Goal: Task Accomplishment & Management: Manage account settings

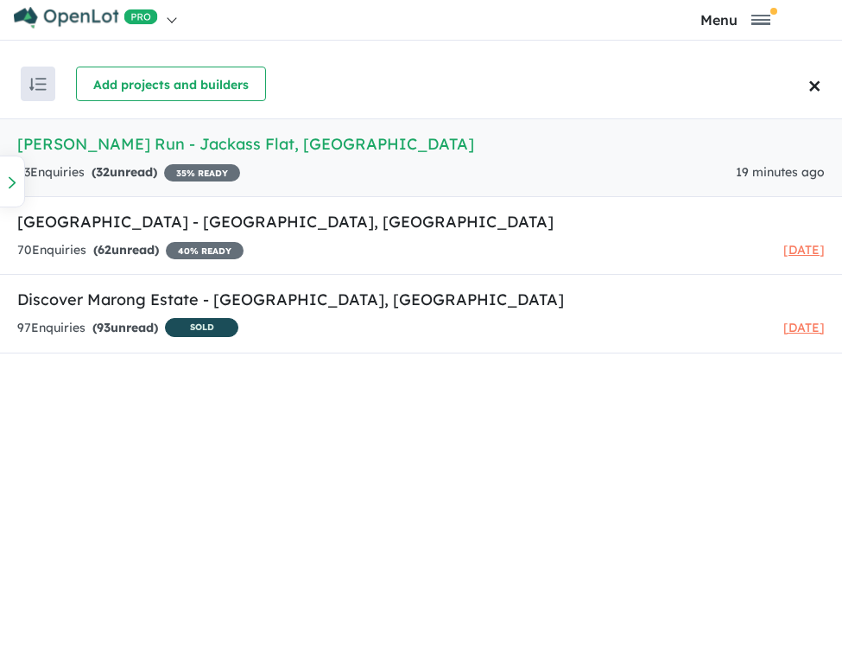
click at [71, 146] on h5 "[PERSON_NAME] Run - Jackass Flat , [GEOGRAPHIC_DATA]" at bounding box center [421, 143] width 808 height 23
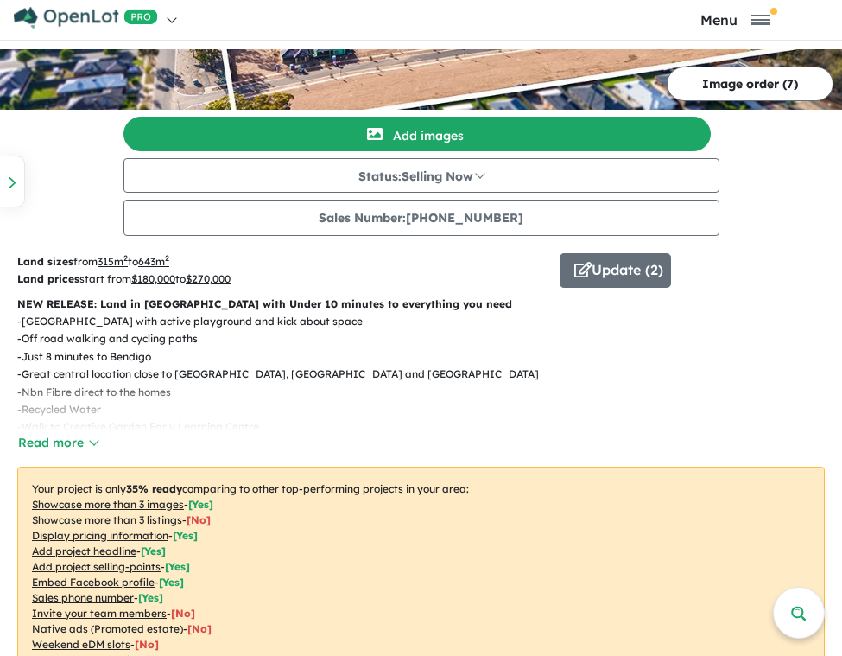
scroll to position [259, 0]
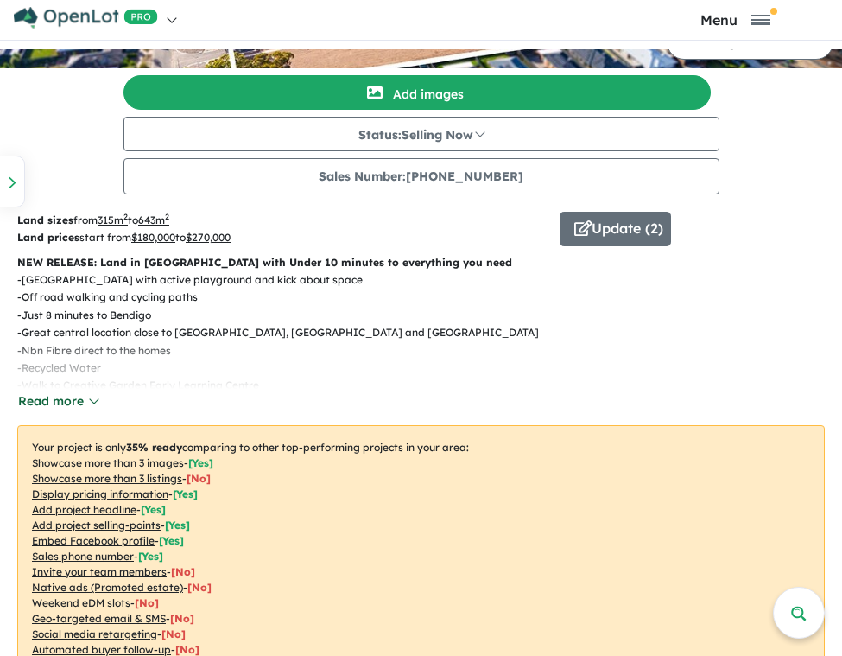
click at [91, 403] on button "Read more" at bounding box center [57, 401] width 81 height 20
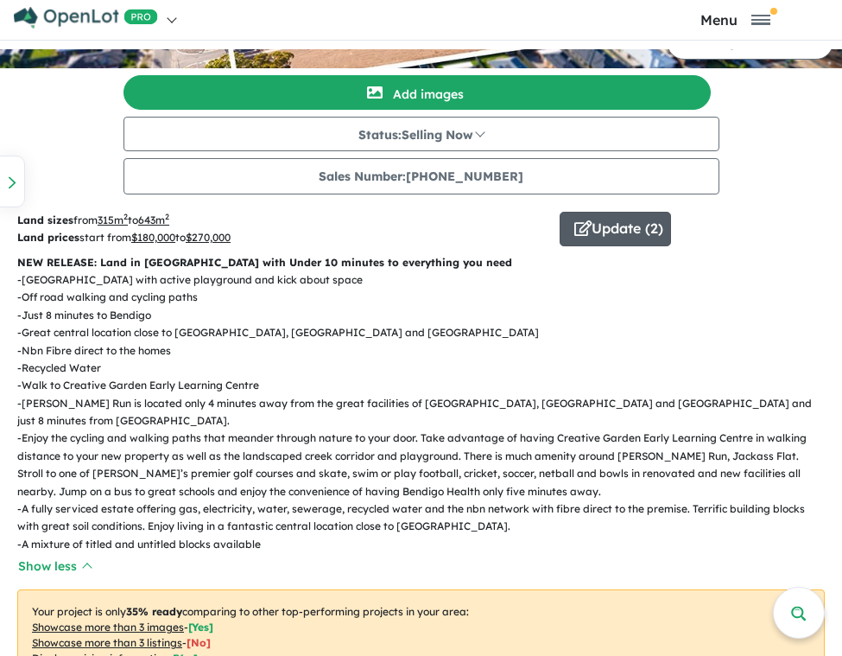
click at [622, 223] on button "Update ( 2 )" at bounding box center [615, 229] width 111 height 35
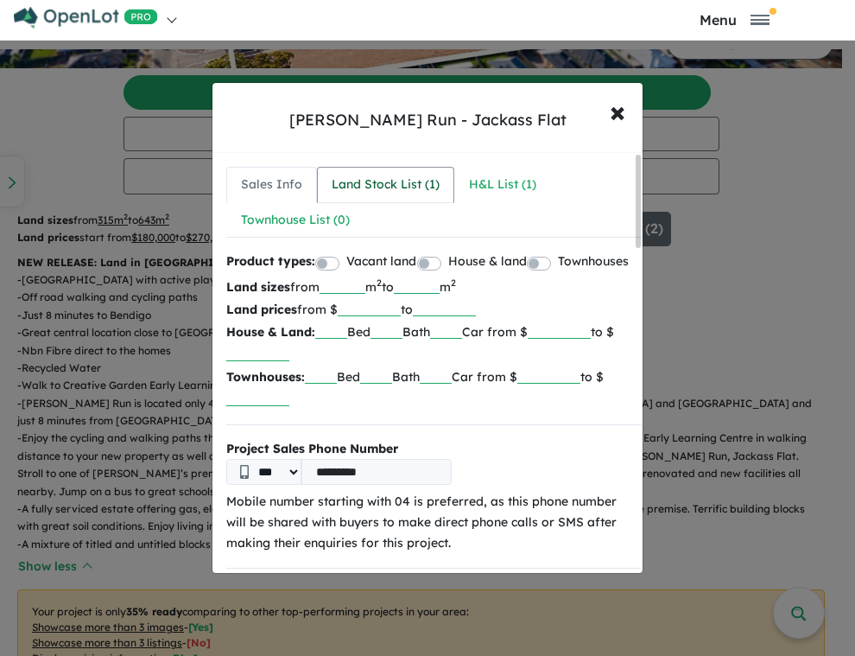
click at [386, 180] on div "Land Stock List ( 1 )" at bounding box center [386, 185] width 108 height 21
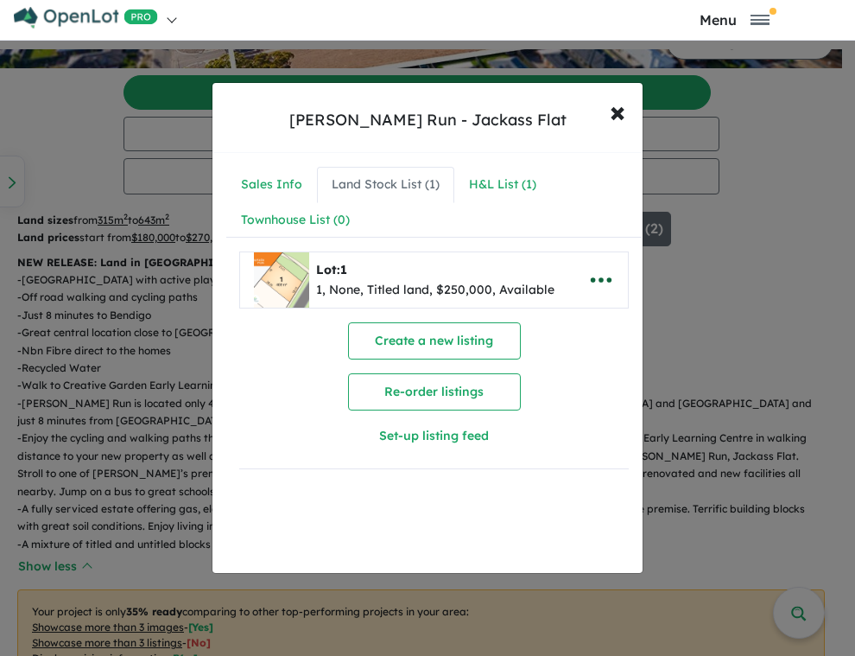
click at [600, 282] on icon "button" at bounding box center [601, 280] width 26 height 26
click at [563, 371] on link "Remove" at bounding box center [563, 362] width 128 height 40
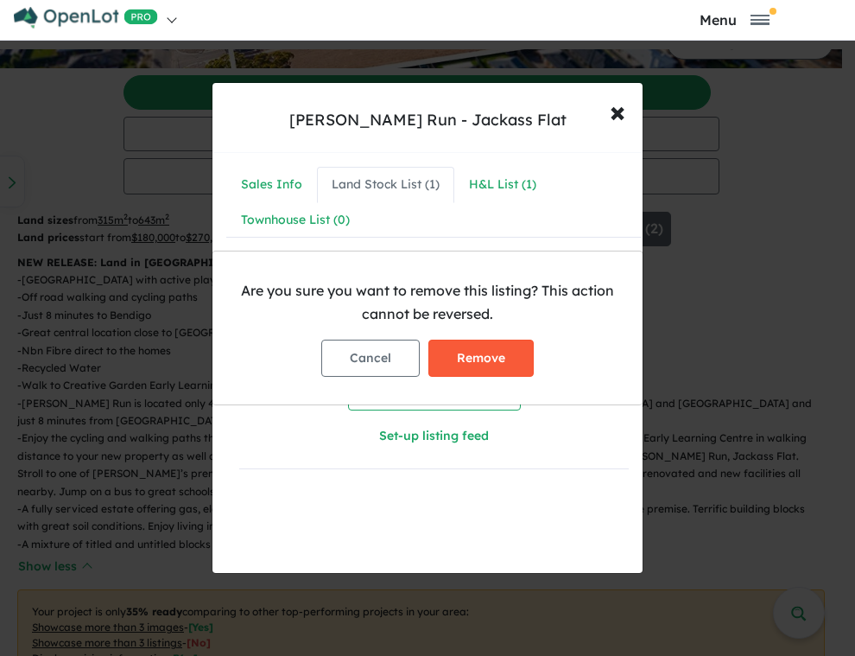
click at [509, 362] on button "Remove" at bounding box center [481, 358] width 105 height 37
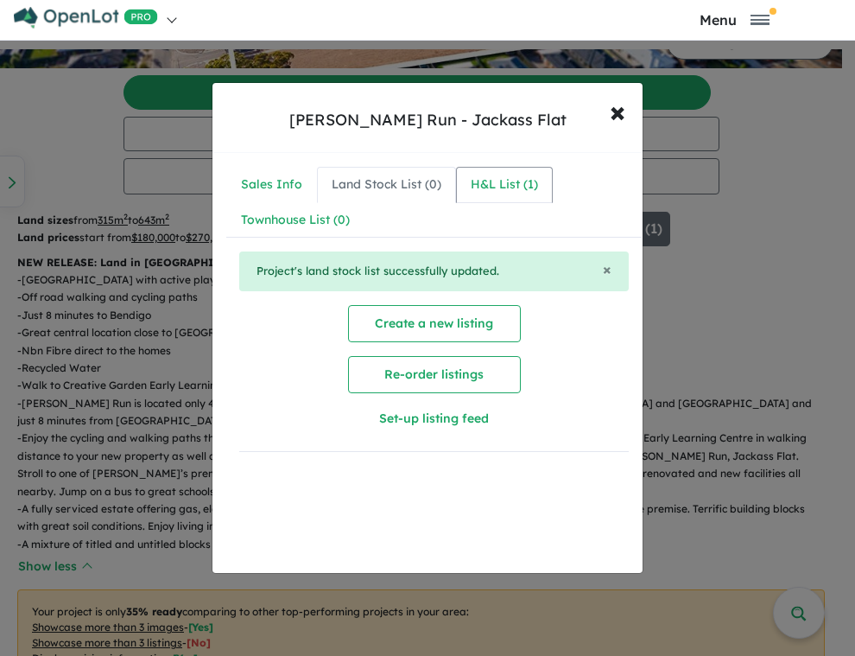
click at [494, 189] on div "H&L List ( 1 )" at bounding box center [504, 185] width 67 height 21
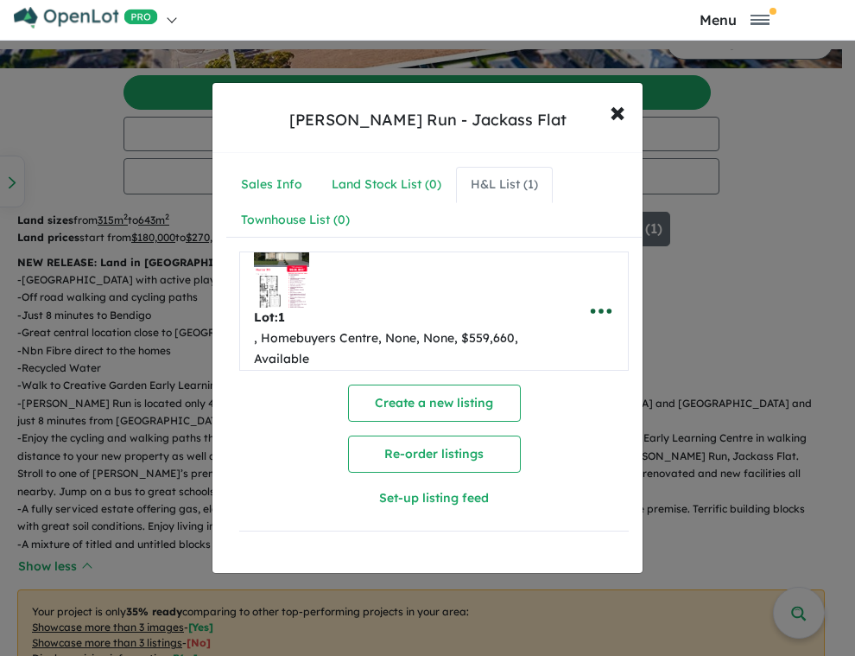
click at [592, 310] on icon "button" at bounding box center [601, 311] width 26 height 26
click at [567, 391] on link "Remove" at bounding box center [563, 393] width 128 height 40
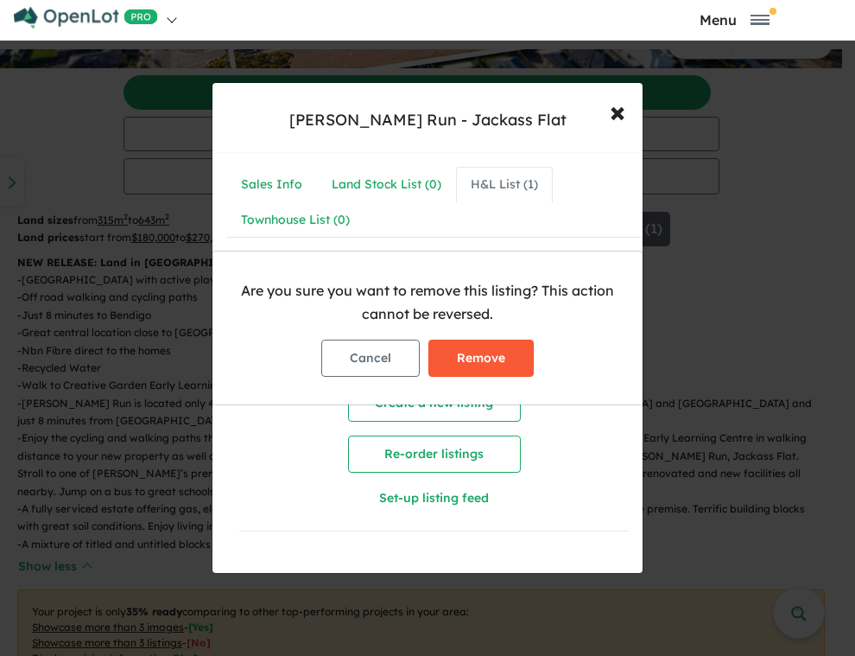
click at [502, 361] on button "Remove" at bounding box center [481, 358] width 105 height 37
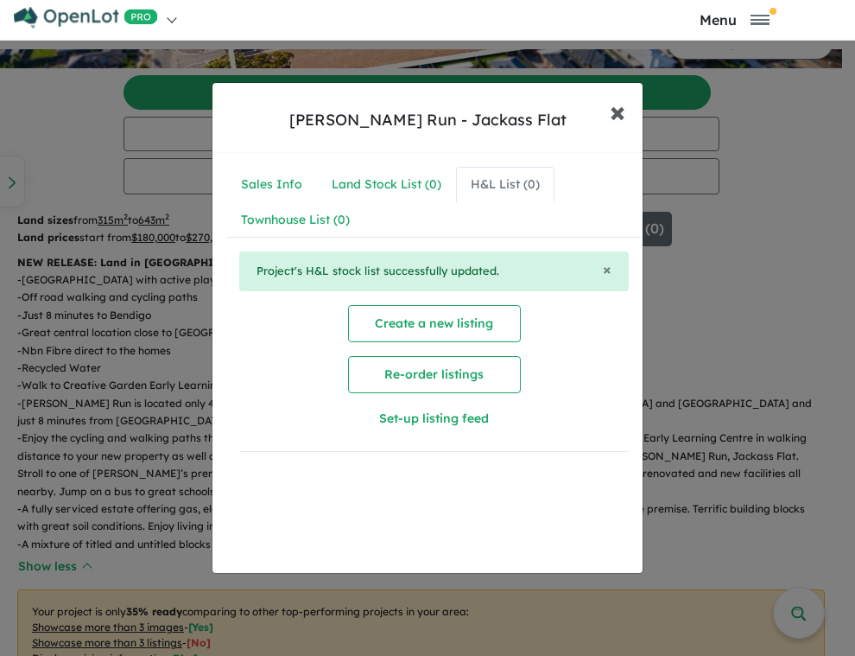
click at [619, 111] on span "×" at bounding box center [618, 110] width 16 height 37
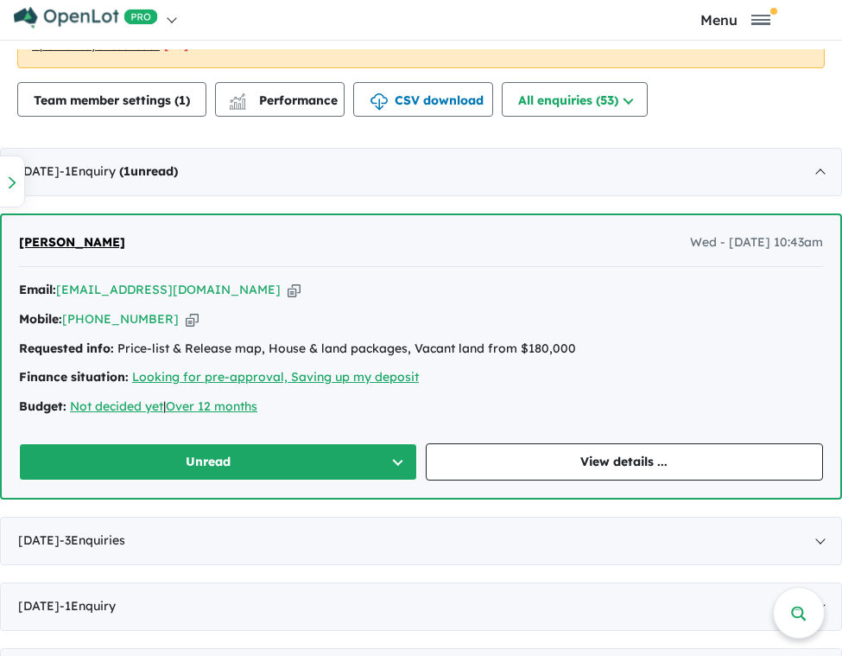
scroll to position [1059, 0]
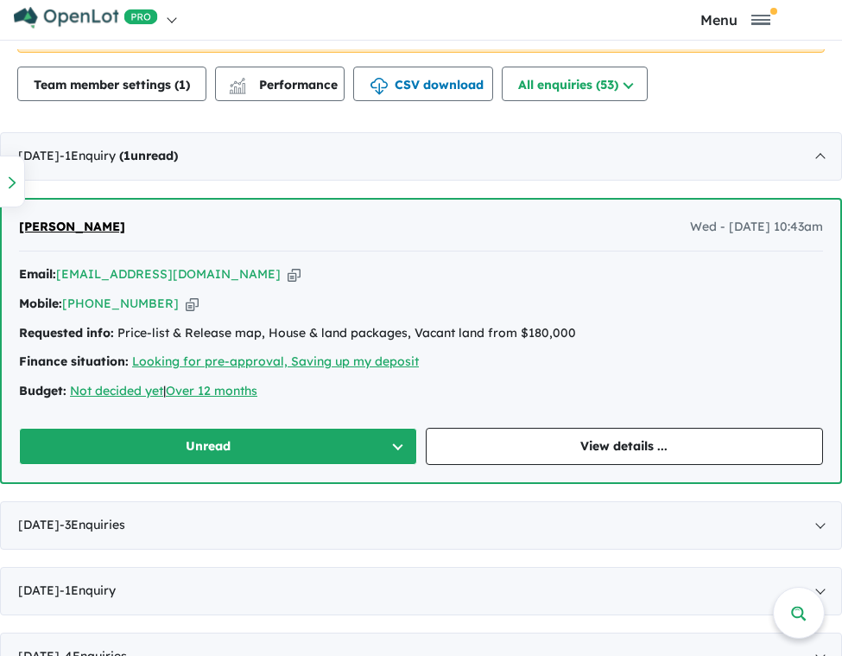
click at [186, 295] on icon "button" at bounding box center [192, 304] width 13 height 18
click at [226, 429] on button "Unread" at bounding box center [218, 446] width 398 height 37
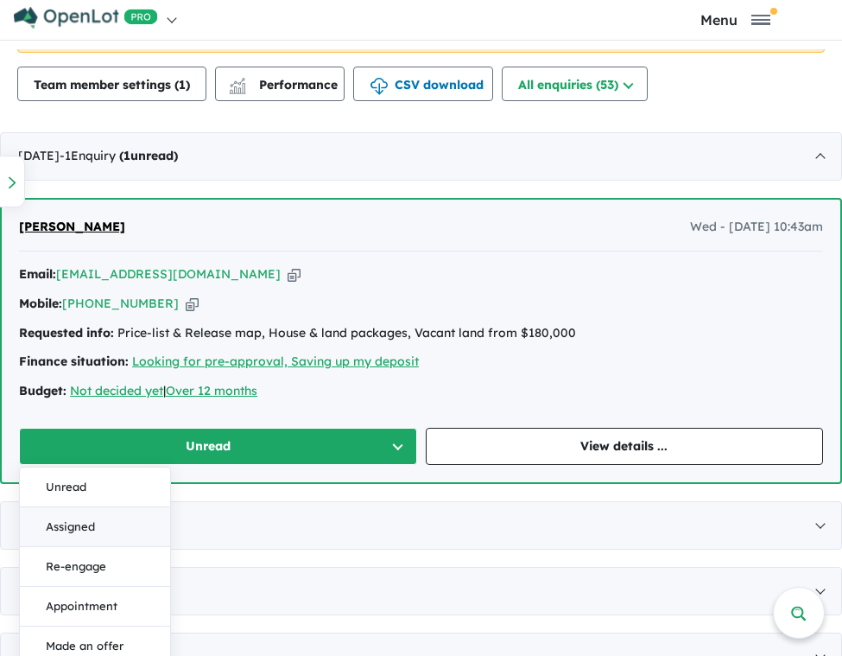
click at [118, 521] on button "Assigned" at bounding box center [95, 527] width 150 height 40
